Goal: Navigation & Orientation: Find specific page/section

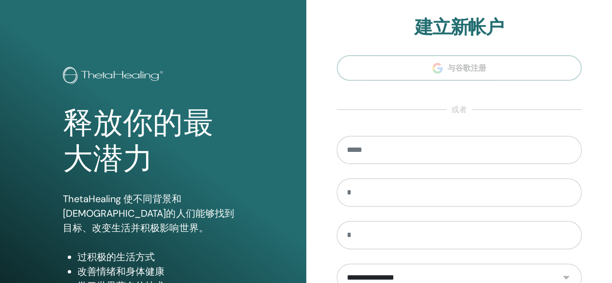
click at [412, 68] on section "**********" at bounding box center [459, 218] width 245 height 404
drag, startPoint x: 271, startPoint y: 85, endPoint x: 256, endPoint y: 83, distance: 14.6
click at [271, 85] on div "释放你的最大潜力 ThetaHealing 使不同背景和宗教的人们能够找到目标、改变生活并积极影响世界。 过积极的生活方式 改善情绪和身体健康 学习世界著名的…" at bounding box center [153, 232] width 306 height 464
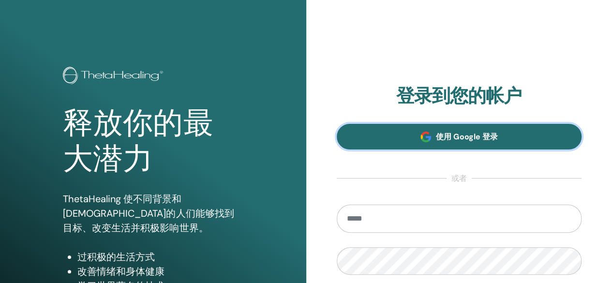
click at [428, 134] on span at bounding box center [425, 137] width 11 height 11
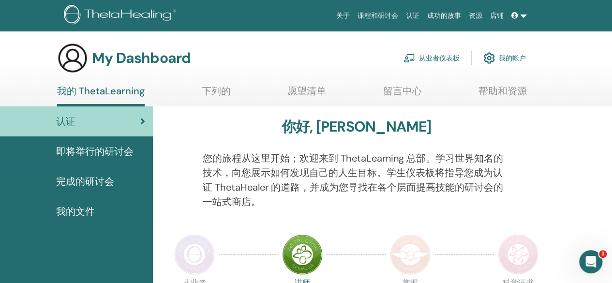
click at [522, 15] on link at bounding box center [518, 16] width 23 height 18
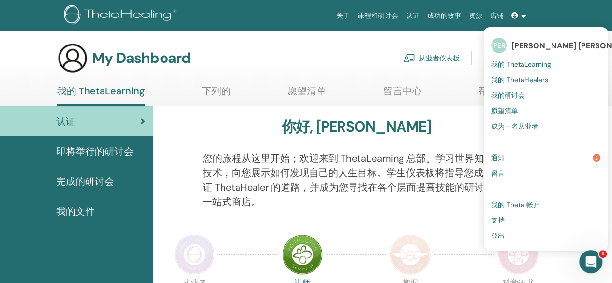
click at [499, 155] on span "通知" at bounding box center [498, 157] width 14 height 9
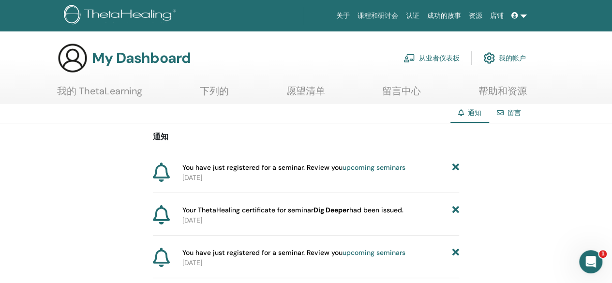
click at [361, 167] on link "upcoming seminars" at bounding box center [373, 167] width 63 height 9
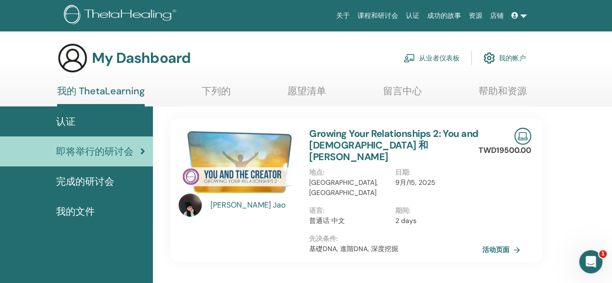
click at [494, 242] on link "活动页面" at bounding box center [503, 249] width 42 height 15
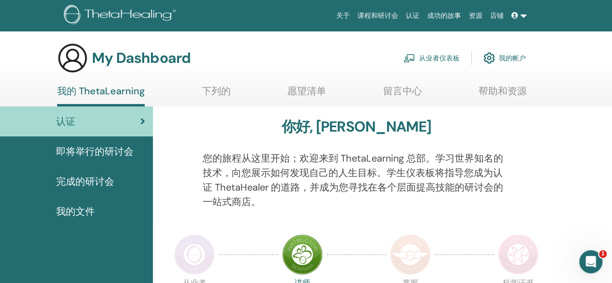
click at [76, 205] on span "我的文件" at bounding box center [75, 211] width 39 height 15
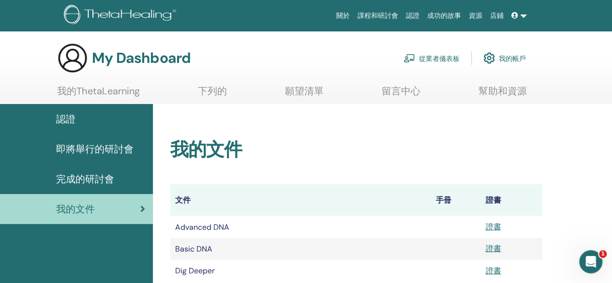
click at [207, 91] on font "下列的" at bounding box center [212, 91] width 29 height 13
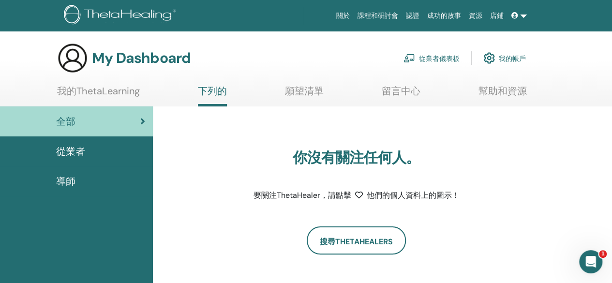
click at [115, 89] on font "我的ThetaLearning" at bounding box center [98, 91] width 83 height 13
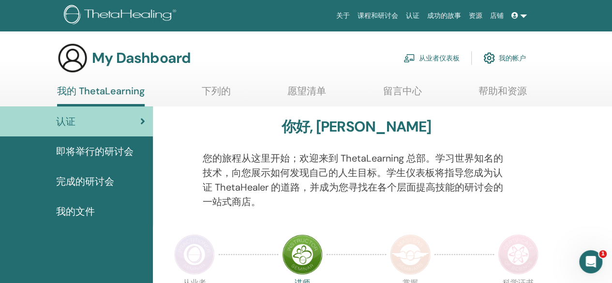
click at [404, 89] on link "留言中心" at bounding box center [402, 94] width 39 height 19
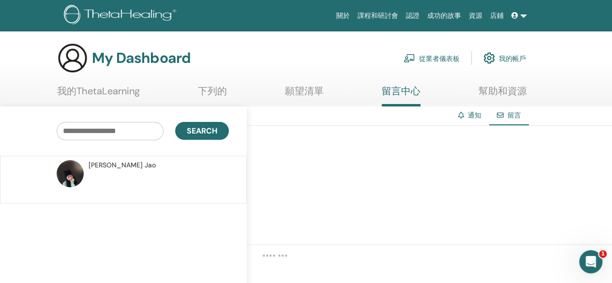
click at [470, 118] on font "通知" at bounding box center [475, 115] width 14 height 9
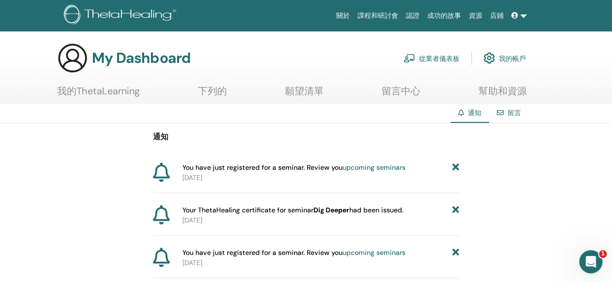
click at [369, 168] on font "upcoming seminars" at bounding box center [373, 167] width 63 height 9
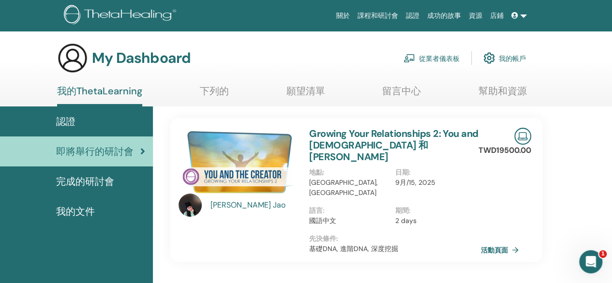
click at [388, 12] on font "課程和研討會" at bounding box center [377, 16] width 41 height 8
